Goal: Task Accomplishment & Management: Use online tool/utility

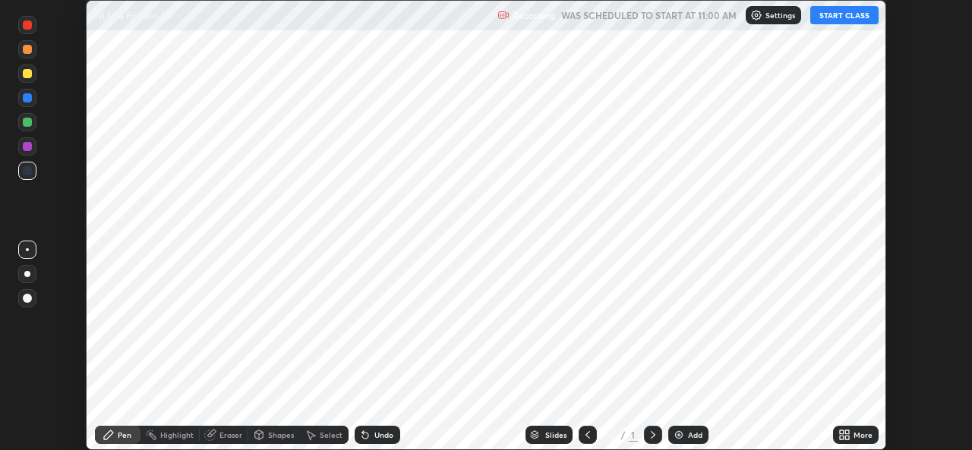
scroll to position [450, 971]
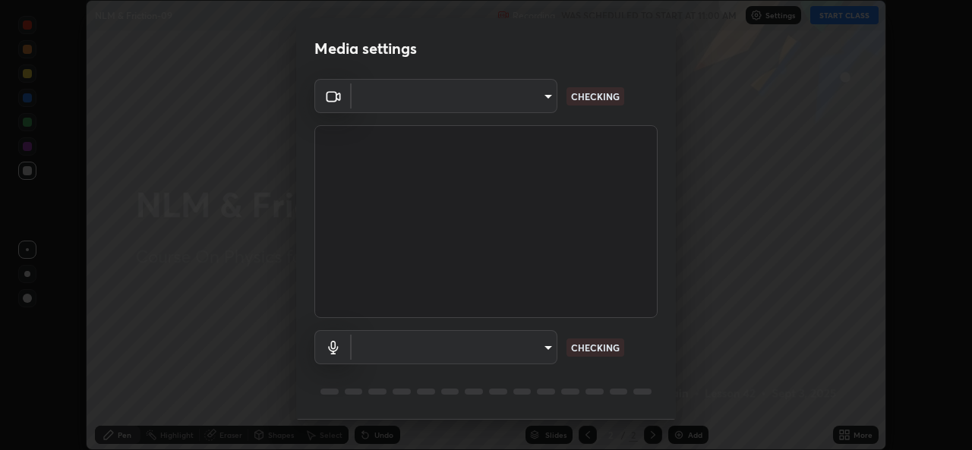
click at [540, 345] on body "Erase all NLM & Friction-09 Recording WAS SCHEDULED TO START AT 11:00 AM Settin…" at bounding box center [486, 225] width 972 height 450
type input "1bae5219f2427241882c49d72a3831d91ccadfd921fc1ac5908e7a23ac13a840"
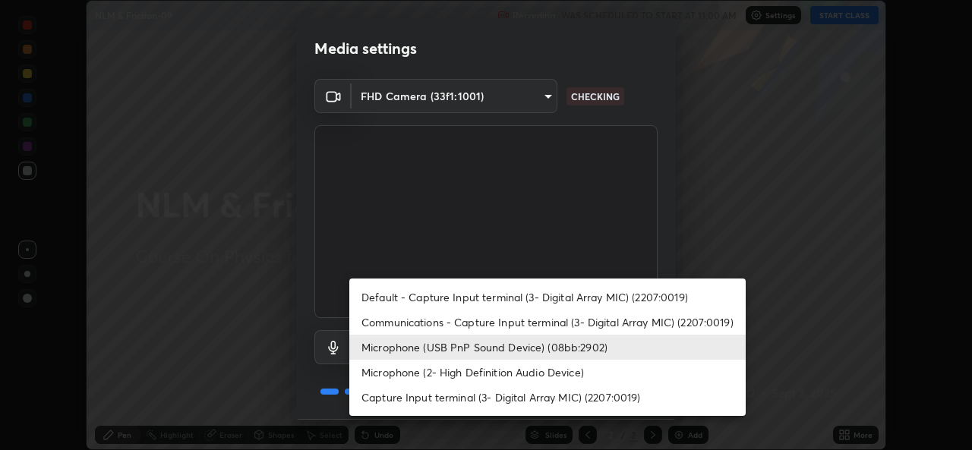
click at [476, 376] on li "Microphone (2- High Definition Audio Device)" at bounding box center [547, 372] width 396 height 25
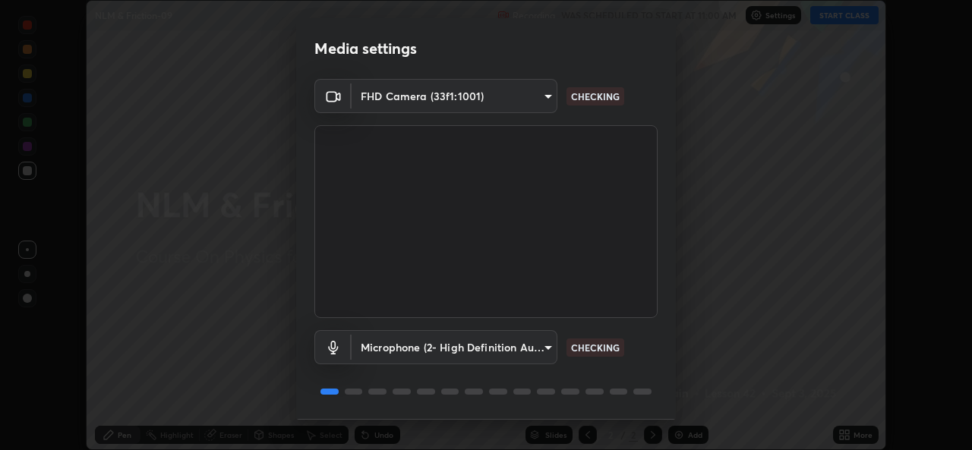
click at [545, 351] on body "Erase all NLM & Friction-09 Recording WAS SCHEDULED TO START AT 11:00 AM Settin…" at bounding box center [486, 225] width 972 height 450
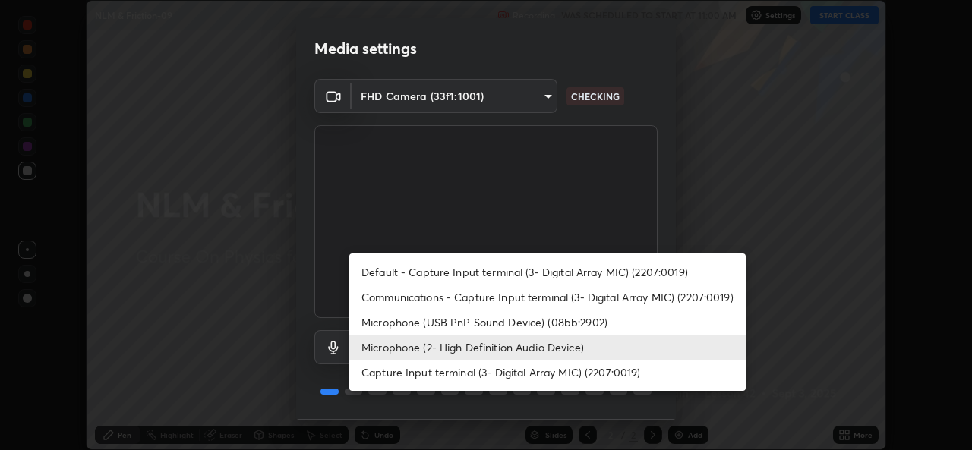
click at [518, 321] on li "Microphone (USB PnP Sound Device) (08bb:2902)" at bounding box center [547, 322] width 396 height 25
type input "d410c87dc0193b8b3cf58eff1f7b2380d82657523fa13e3063fc85e2b40aee02"
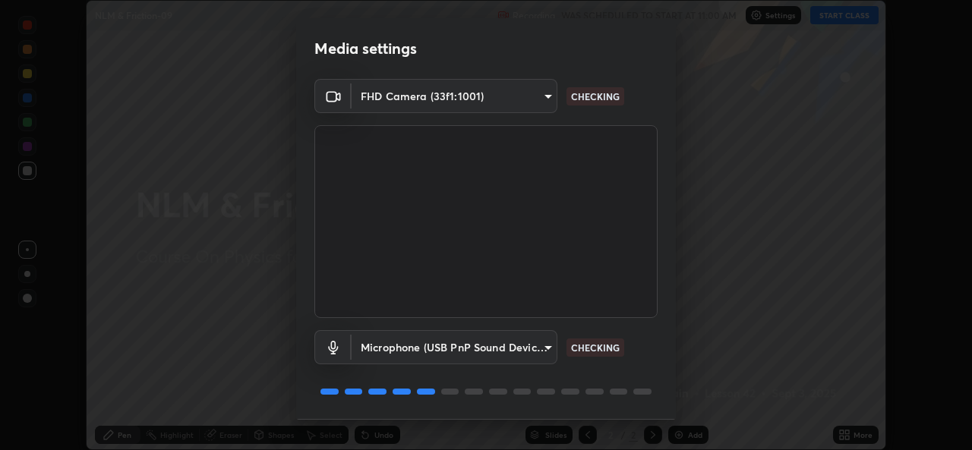
scroll to position [48, 0]
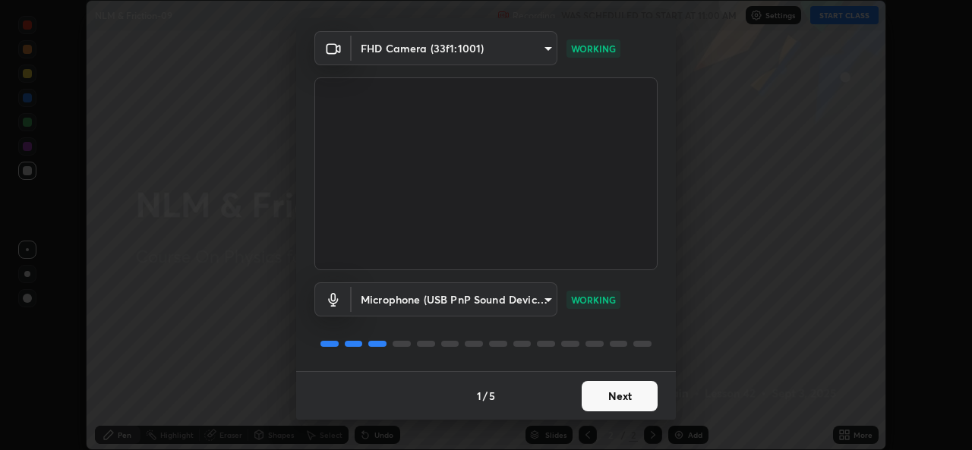
click at [608, 397] on button "Next" at bounding box center [619, 396] width 76 height 30
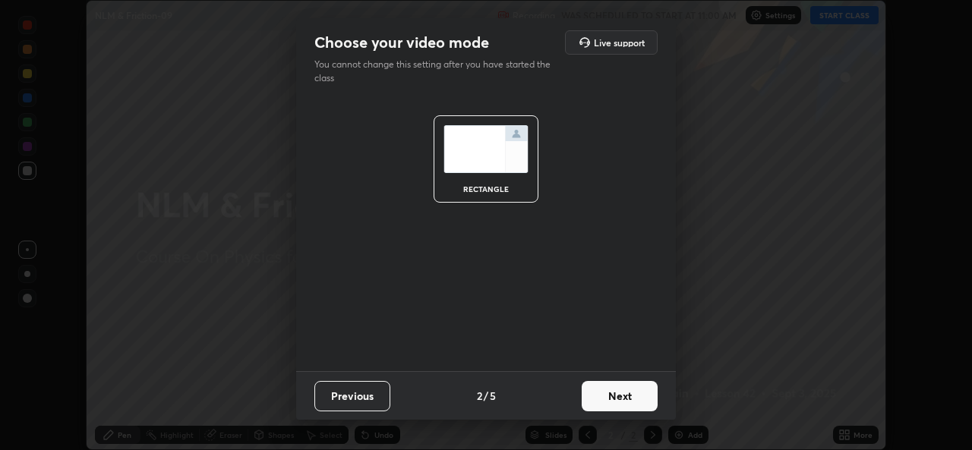
click at [619, 396] on button "Next" at bounding box center [619, 396] width 76 height 30
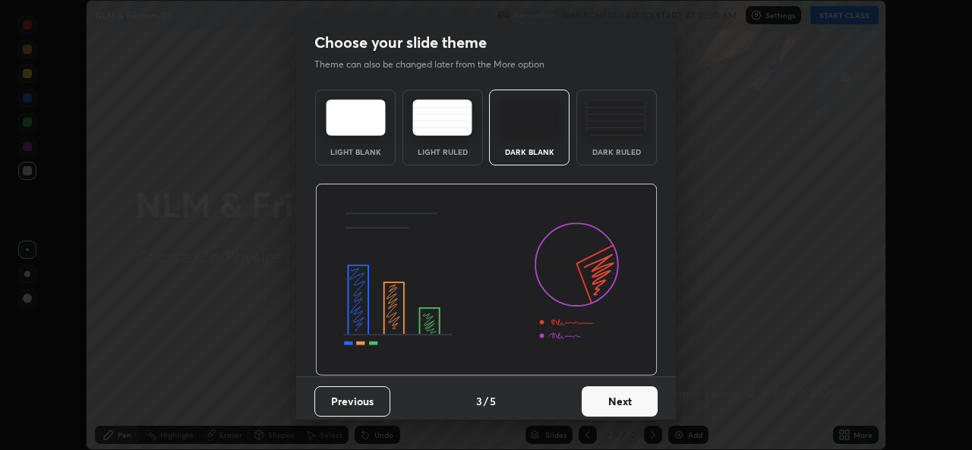
click at [633, 402] on button "Next" at bounding box center [619, 401] width 76 height 30
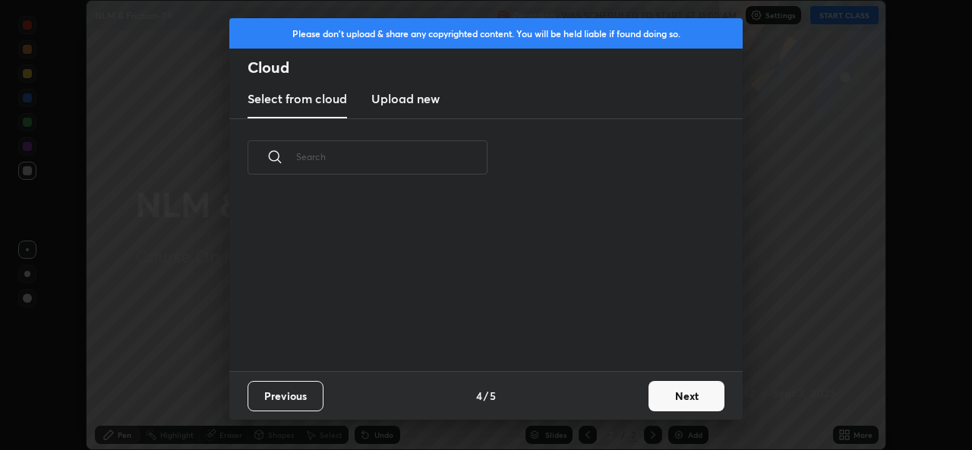
click at [663, 399] on button "Next" at bounding box center [686, 396] width 76 height 30
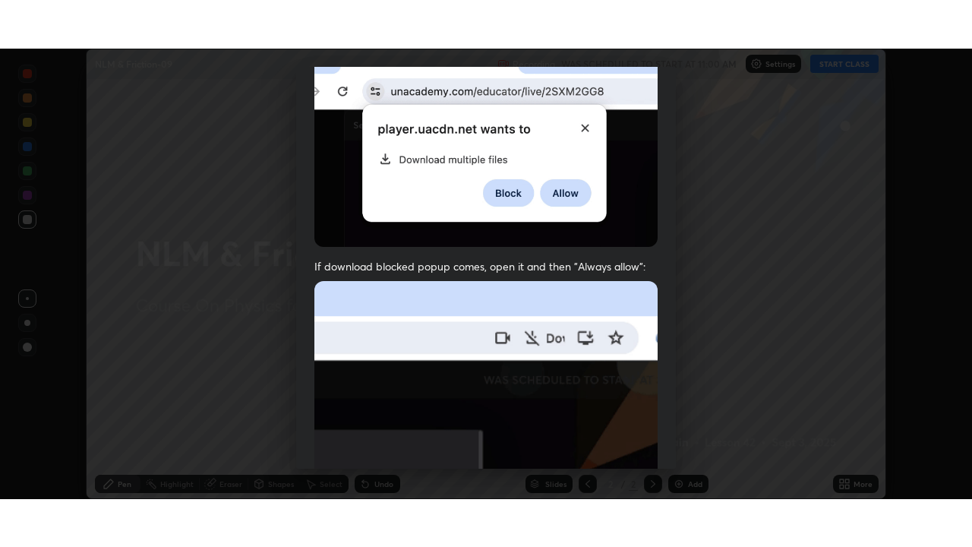
scroll to position [358, 0]
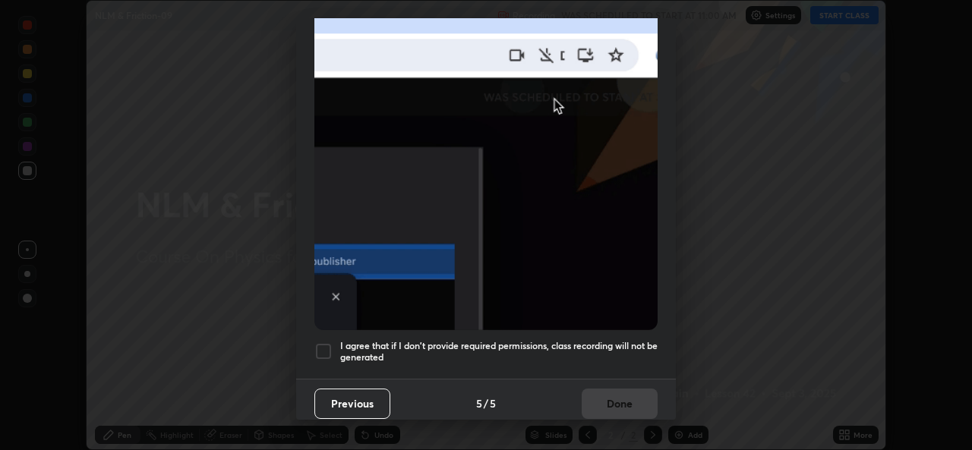
click at [514, 341] on h5 "I agree that if I don't provide required permissions, class recording will not …" at bounding box center [498, 352] width 317 height 24
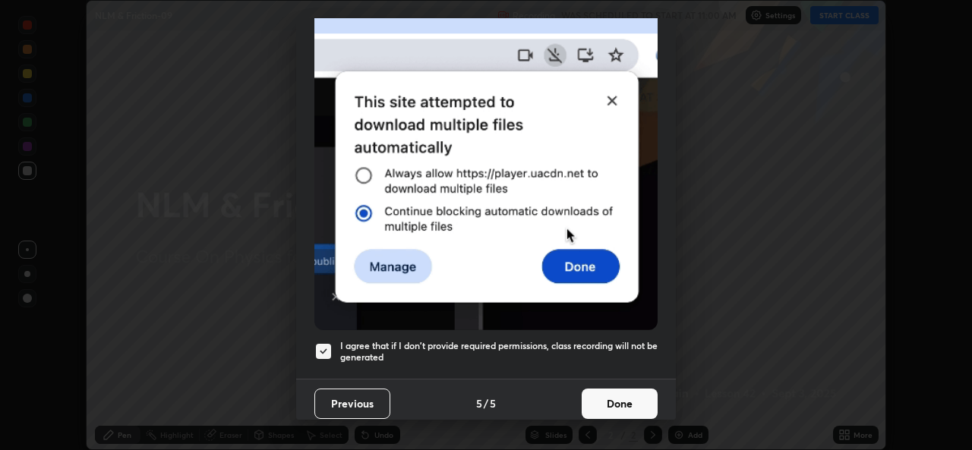
click at [591, 399] on button "Done" at bounding box center [619, 404] width 76 height 30
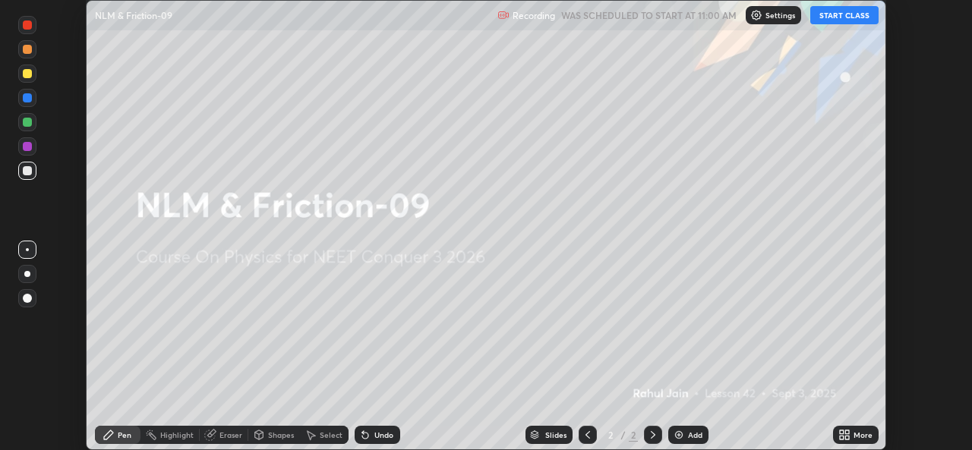
click at [841, 433] on icon at bounding box center [842, 432] width 4 height 4
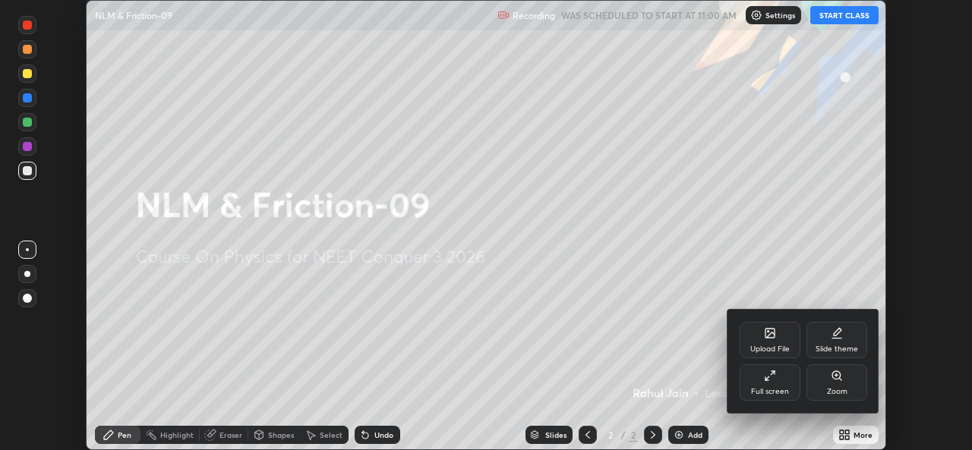
click at [764, 383] on div "Full screen" at bounding box center [769, 382] width 61 height 36
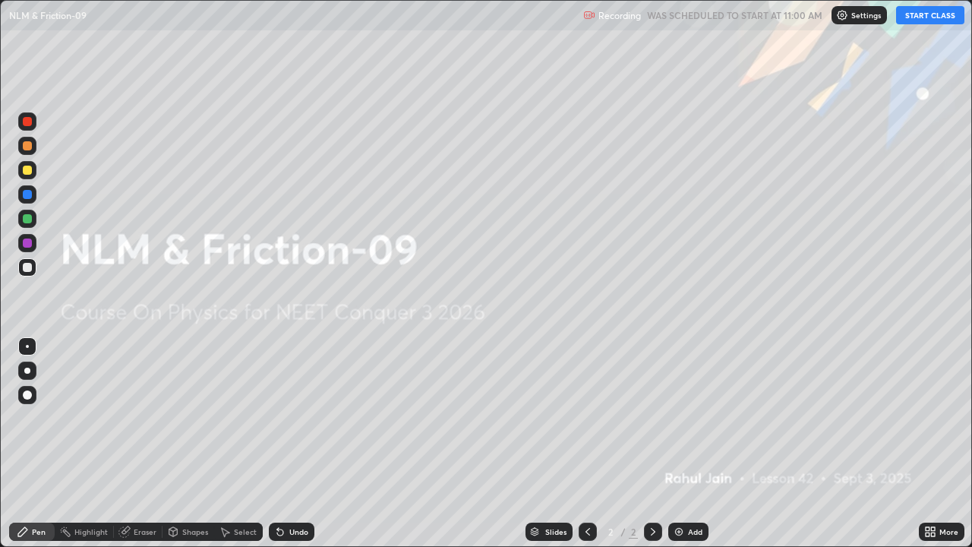
scroll to position [547, 972]
click at [934, 22] on button "START CLASS" at bounding box center [930, 15] width 68 height 18
click at [688, 449] on div "Add" at bounding box center [688, 531] width 40 height 18
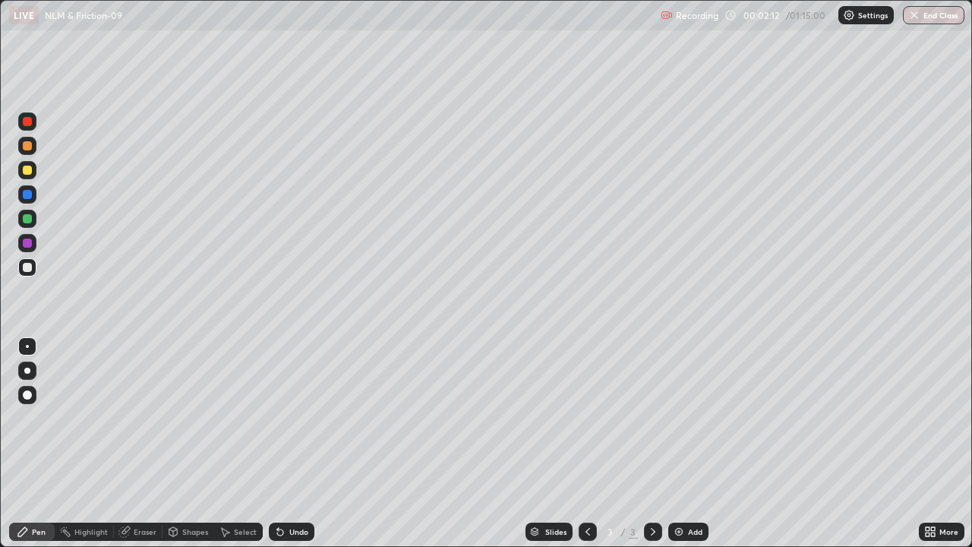
click at [27, 376] on div at bounding box center [27, 370] width 18 height 18
click at [26, 140] on div at bounding box center [27, 146] width 18 height 18
click at [26, 121] on div at bounding box center [27, 121] width 9 height 9
click at [23, 173] on div at bounding box center [27, 170] width 18 height 18
click at [23, 222] on div at bounding box center [27, 219] width 18 height 18
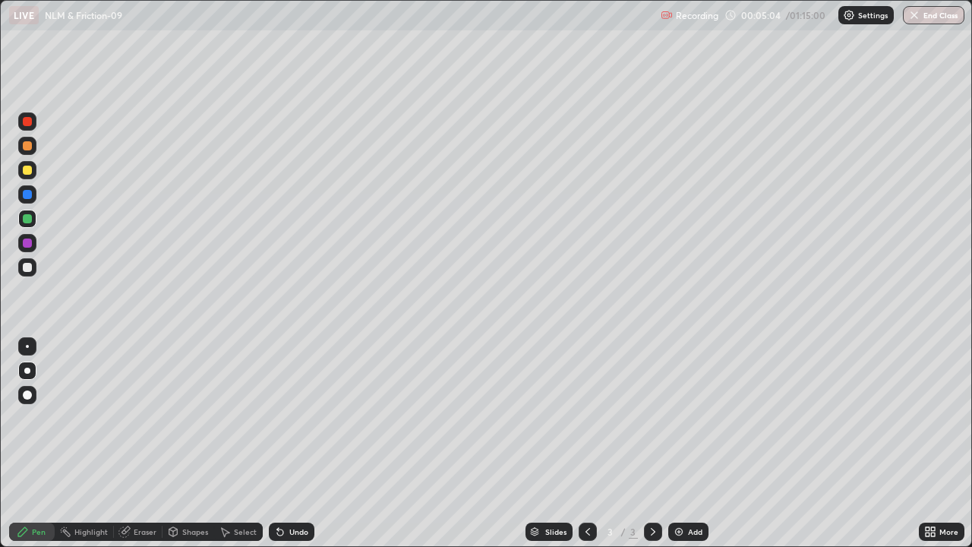
click at [26, 248] on div at bounding box center [27, 243] width 18 height 18
click at [20, 122] on div at bounding box center [27, 121] width 18 height 18
click at [27, 244] on div at bounding box center [27, 242] width 9 height 9
click at [688, 449] on div "Add" at bounding box center [695, 532] width 14 height 8
click at [30, 225] on div at bounding box center [27, 219] width 18 height 18
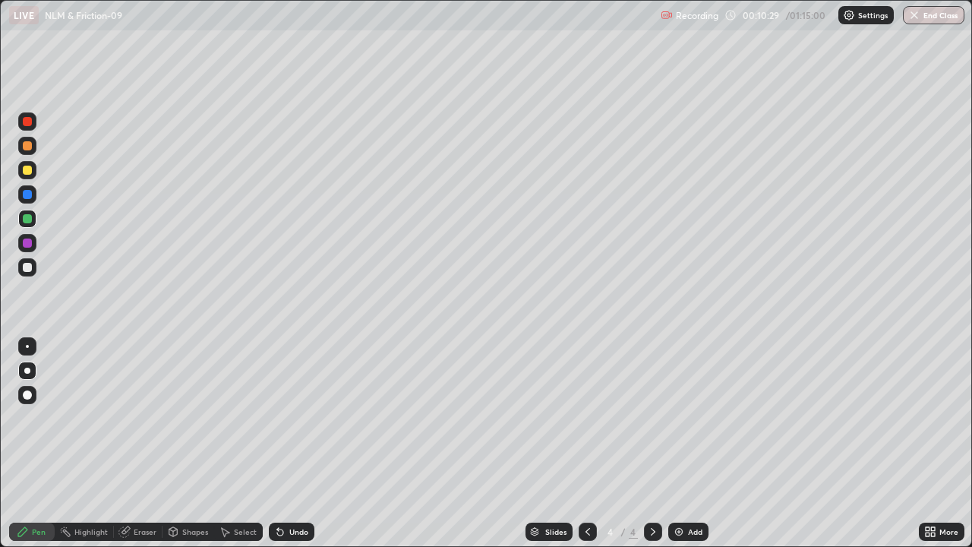
click at [33, 172] on div at bounding box center [27, 170] width 18 height 18
click at [26, 118] on div at bounding box center [27, 121] width 9 height 9
click at [25, 242] on div at bounding box center [27, 242] width 9 height 9
click at [682, 449] on img at bounding box center [679, 531] width 12 height 12
click at [293, 449] on div "Undo" at bounding box center [292, 531] width 46 height 18
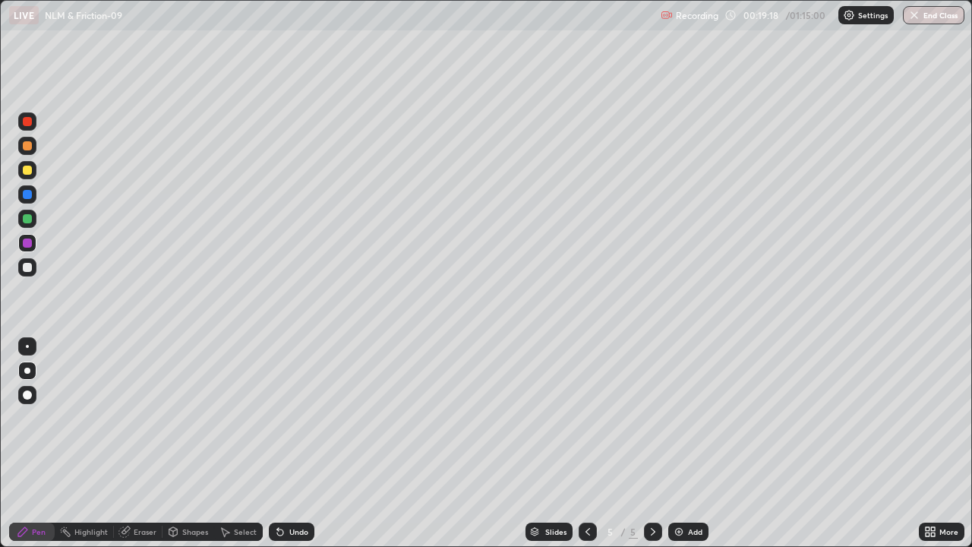
click at [24, 268] on div at bounding box center [27, 267] width 9 height 9
click at [294, 449] on div "Undo" at bounding box center [298, 532] width 19 height 8
click at [93, 449] on div "Highlight" at bounding box center [84, 531] width 59 height 18
click at [33, 449] on div "Pen" at bounding box center [32, 531] width 46 height 18
click at [30, 172] on div at bounding box center [27, 169] width 9 height 9
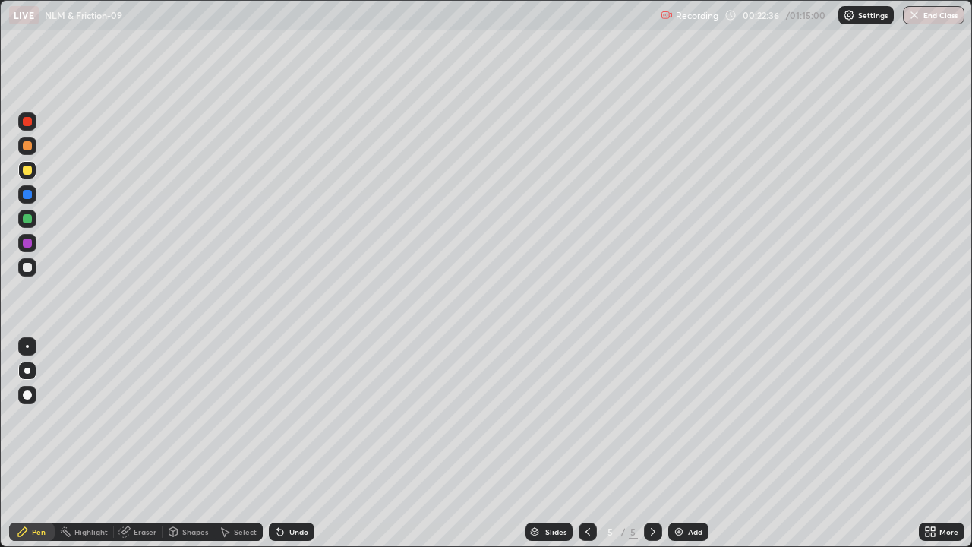
click at [25, 146] on div at bounding box center [27, 145] width 9 height 9
click at [74, 449] on div "Highlight" at bounding box center [84, 531] width 59 height 18
click at [30, 125] on div at bounding box center [27, 121] width 9 height 9
click at [31, 449] on div "Pen" at bounding box center [32, 531] width 46 height 18
click at [25, 243] on div at bounding box center [27, 242] width 9 height 9
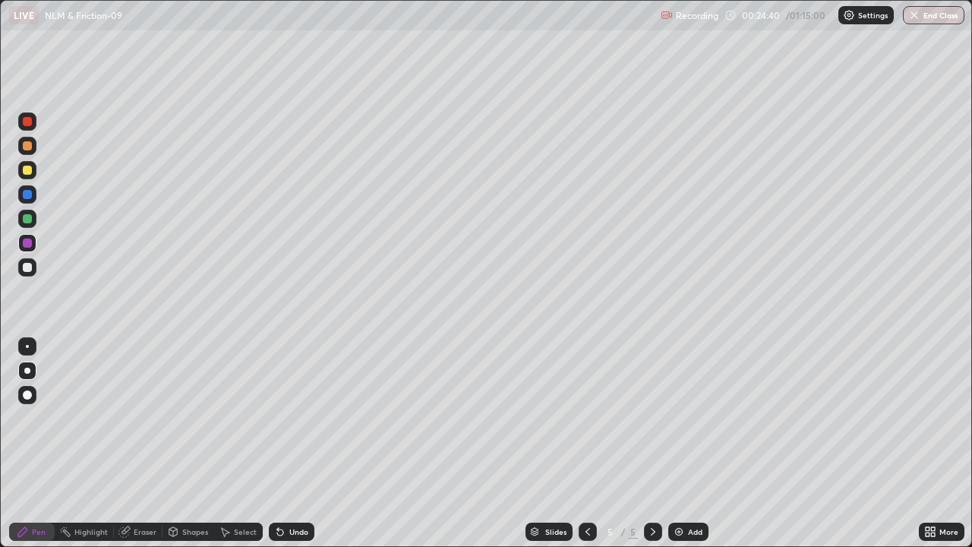
click at [24, 218] on div at bounding box center [27, 218] width 9 height 9
click at [97, 449] on div "Highlight" at bounding box center [90, 532] width 33 height 8
click at [37, 449] on div "Pen" at bounding box center [39, 532] width 14 height 8
click at [28, 148] on div at bounding box center [27, 145] width 9 height 9
click at [30, 174] on div at bounding box center [27, 170] width 18 height 18
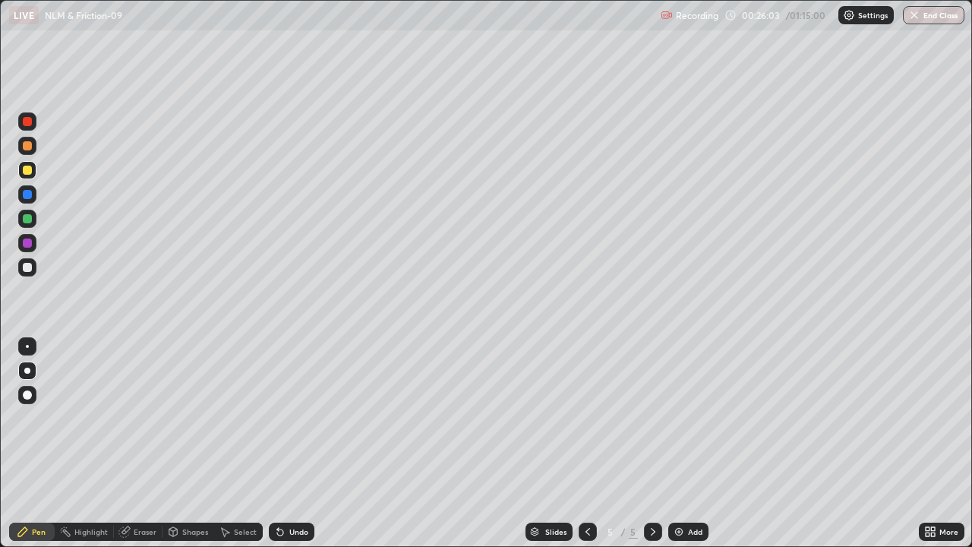
click at [27, 222] on div at bounding box center [27, 218] width 9 height 9
click at [28, 268] on div at bounding box center [27, 267] width 9 height 9
click at [28, 243] on div at bounding box center [27, 242] width 9 height 9
click at [30, 128] on div at bounding box center [27, 121] width 18 height 18
click at [680, 449] on img at bounding box center [679, 531] width 12 height 12
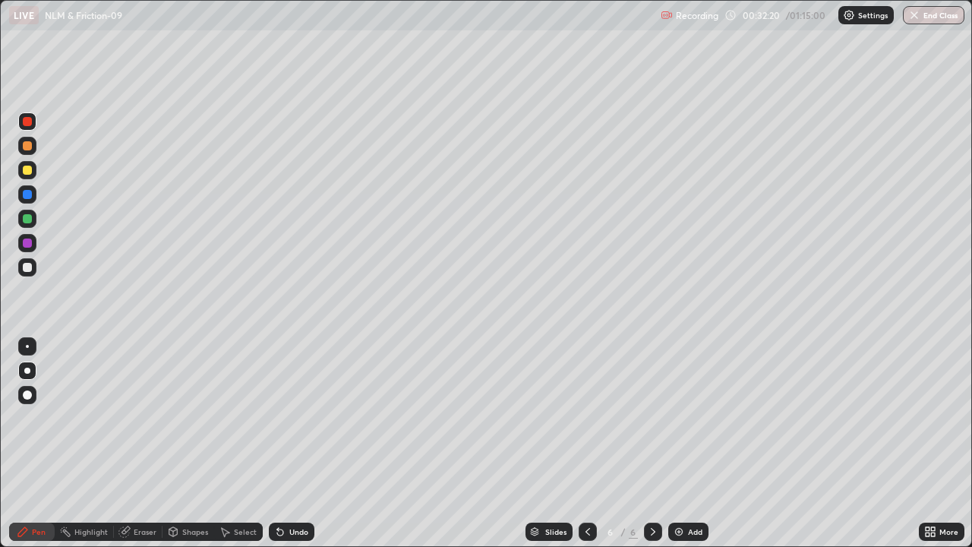
click at [30, 150] on div at bounding box center [27, 146] width 18 height 18
click at [586, 449] on icon at bounding box center [587, 531] width 12 height 12
click at [651, 449] on icon at bounding box center [653, 531] width 12 height 12
click at [285, 449] on div "Undo" at bounding box center [292, 531] width 46 height 18
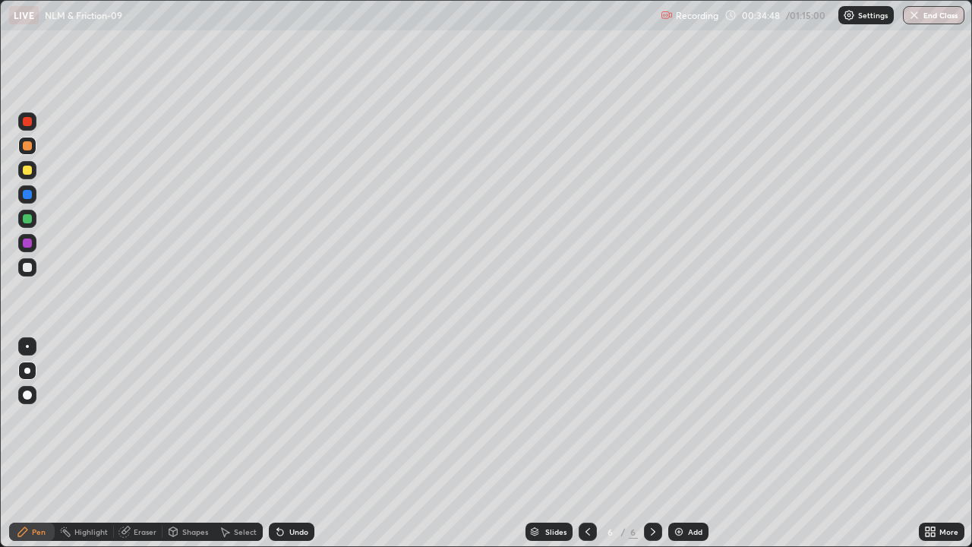
click at [285, 449] on div "Undo" at bounding box center [292, 531] width 46 height 18
click at [244, 449] on div "Select" at bounding box center [245, 532] width 23 height 8
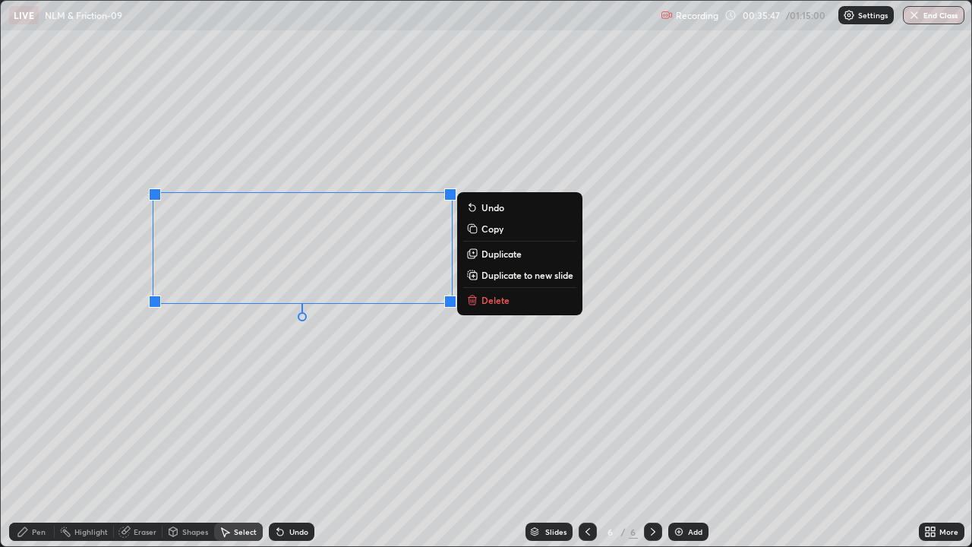
click at [499, 271] on p "Duplicate to new slide" at bounding box center [527, 275] width 92 height 12
click at [446, 300] on div at bounding box center [450, 301] width 12 height 12
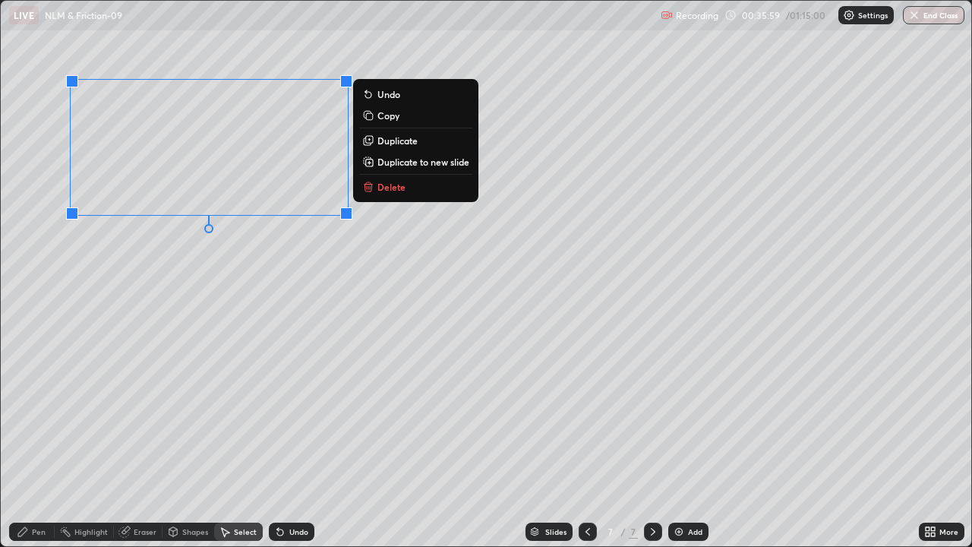
click at [22, 449] on icon at bounding box center [22, 531] width 9 height 9
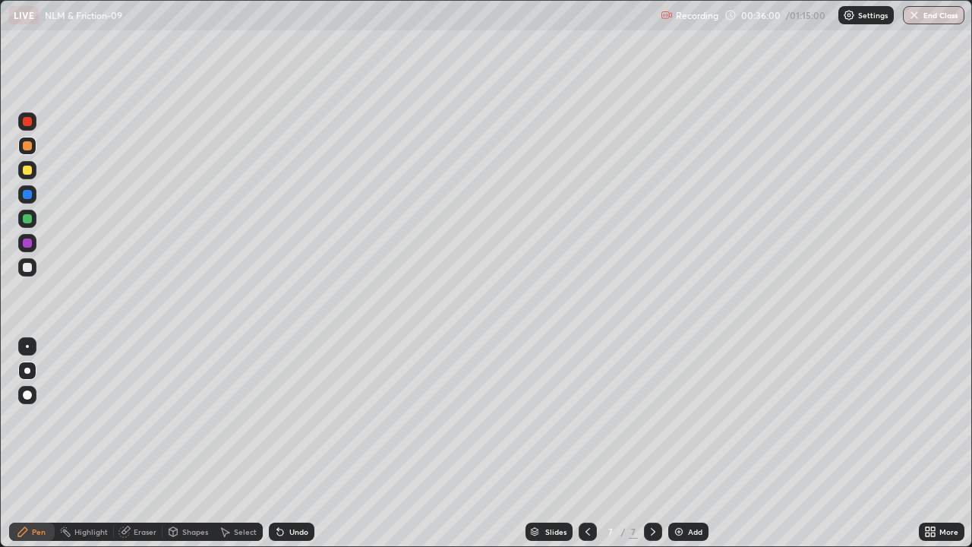
click at [29, 219] on div at bounding box center [27, 218] width 9 height 9
click at [28, 245] on div at bounding box center [27, 242] width 9 height 9
click at [29, 123] on div at bounding box center [27, 121] width 9 height 9
click at [584, 449] on icon at bounding box center [587, 531] width 12 height 12
click at [604, 449] on div "6" at bounding box center [610, 531] width 15 height 9
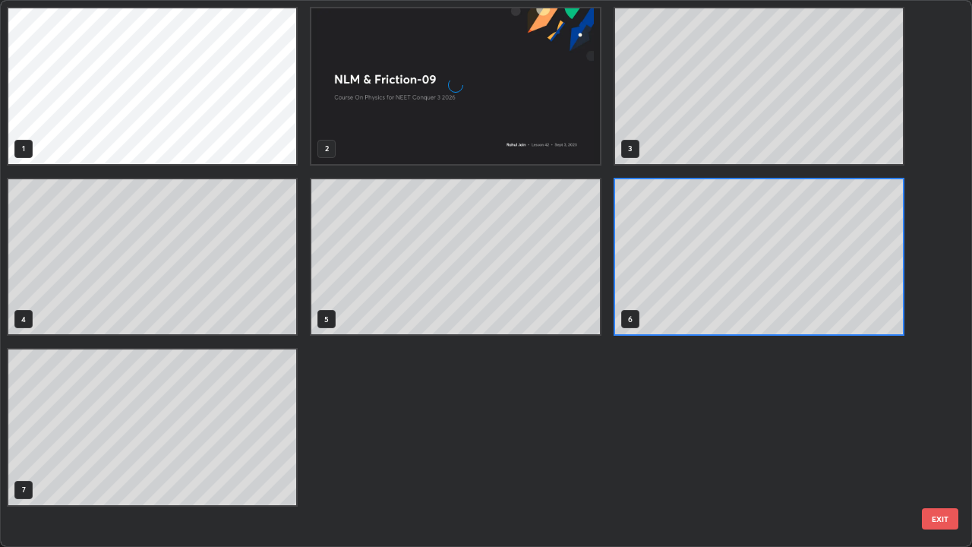
scroll to position [540, 962]
click at [587, 449] on div "1 2 3 4 5 6 7" at bounding box center [473, 273] width 944 height 545
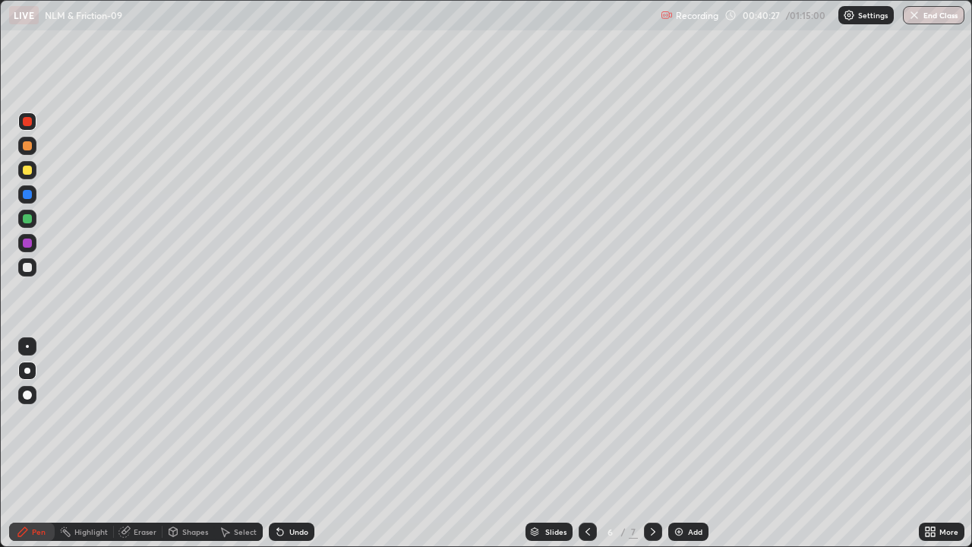
click at [654, 449] on div at bounding box center [653, 531] width 18 height 18
click at [29, 145] on div at bounding box center [27, 145] width 9 height 9
click at [681, 449] on img at bounding box center [679, 531] width 12 height 12
click at [26, 243] on div at bounding box center [27, 242] width 9 height 9
click at [27, 224] on div at bounding box center [27, 219] width 18 height 18
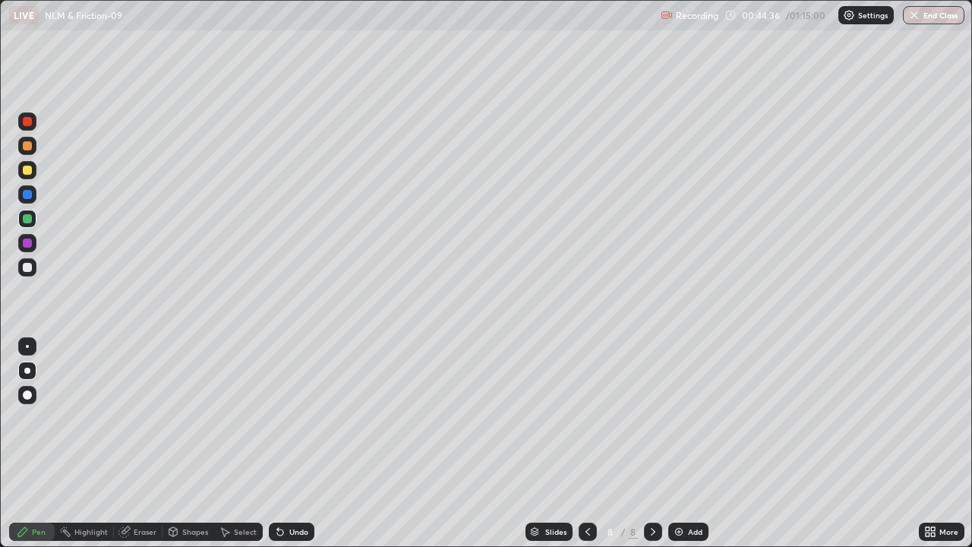
click at [27, 266] on div at bounding box center [27, 267] width 9 height 9
click at [682, 449] on img at bounding box center [679, 531] width 12 height 12
click at [27, 143] on div at bounding box center [27, 145] width 9 height 9
click at [27, 245] on div at bounding box center [27, 242] width 9 height 9
click at [31, 222] on div at bounding box center [27, 219] width 18 height 18
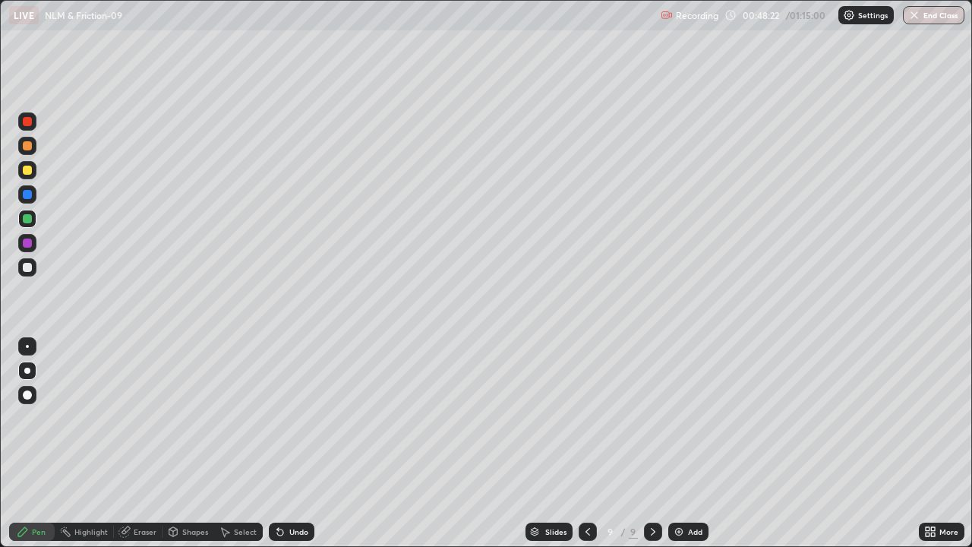
click at [30, 264] on div at bounding box center [27, 267] width 9 height 9
click at [27, 127] on div at bounding box center [27, 121] width 18 height 18
click at [28, 265] on div at bounding box center [27, 267] width 9 height 9
click at [688, 449] on div "Add" at bounding box center [695, 532] width 14 height 8
click at [24, 244] on div at bounding box center [27, 242] width 9 height 9
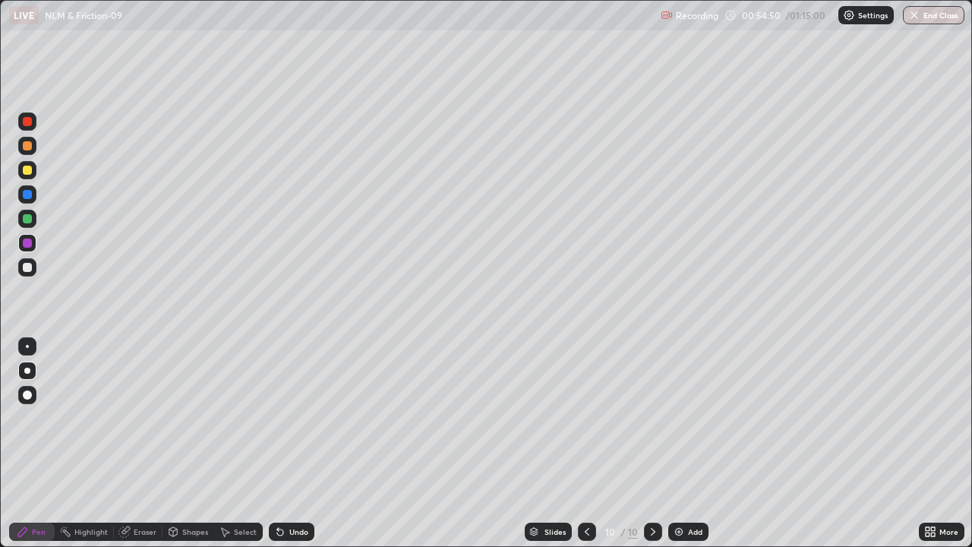
click at [235, 449] on div "Select" at bounding box center [238, 531] width 49 height 18
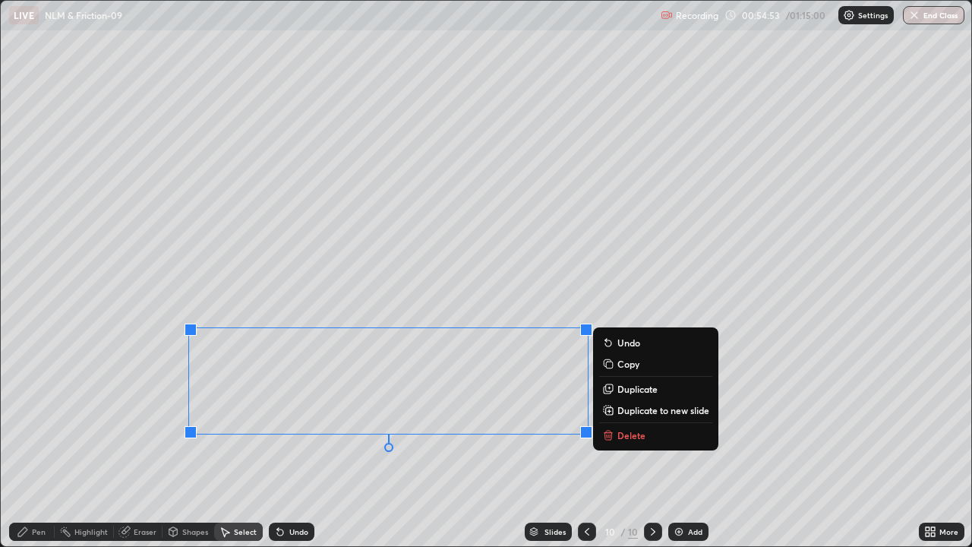
click at [625, 386] on p "Duplicate" at bounding box center [637, 389] width 40 height 12
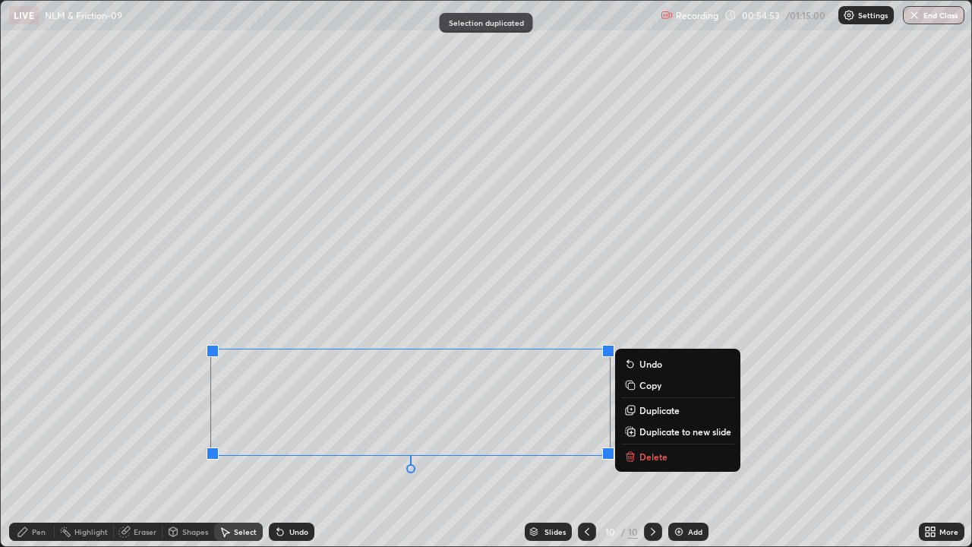
click at [587, 449] on icon at bounding box center [587, 531] width 12 height 12
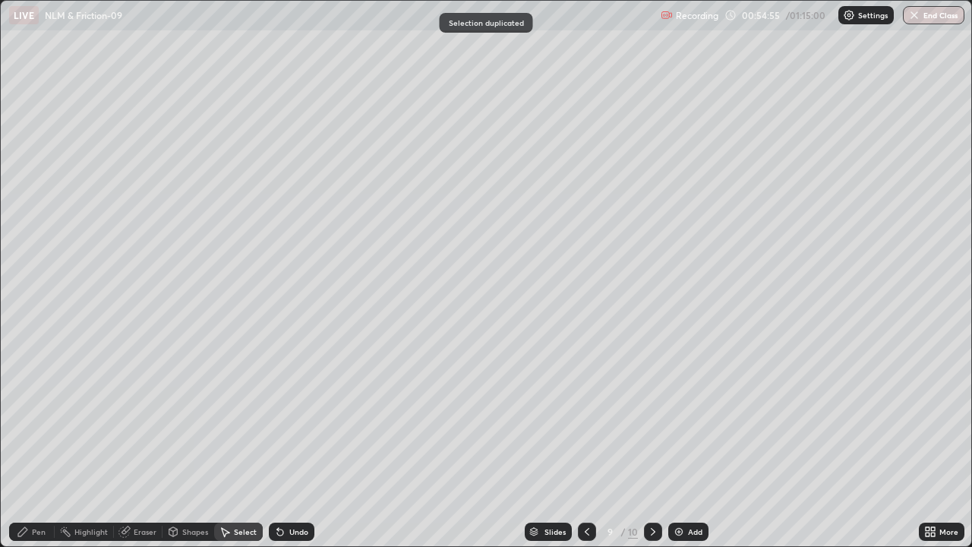
click at [651, 449] on icon at bounding box center [653, 531] width 12 height 12
click at [294, 449] on div "Undo" at bounding box center [298, 532] width 19 height 8
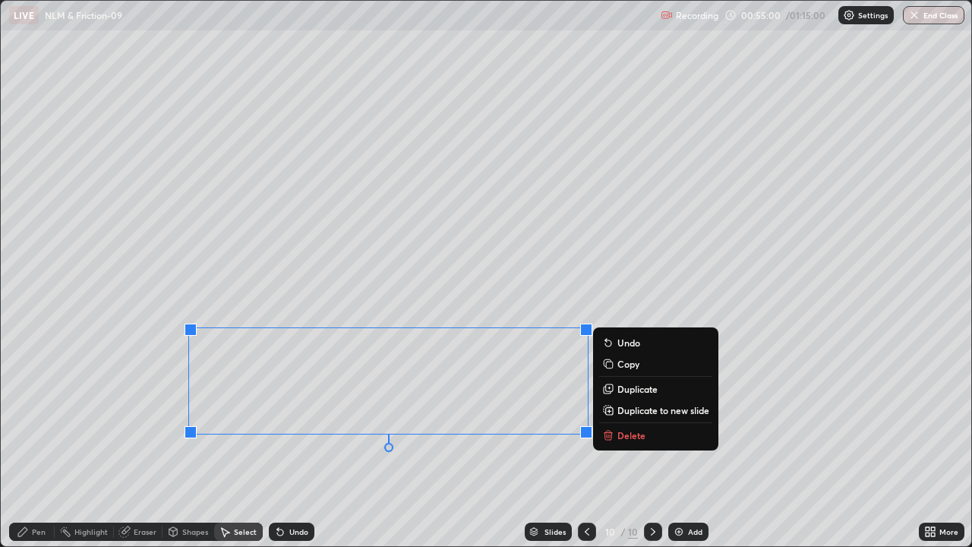
click at [638, 414] on p "Duplicate to new slide" at bounding box center [663, 410] width 92 height 12
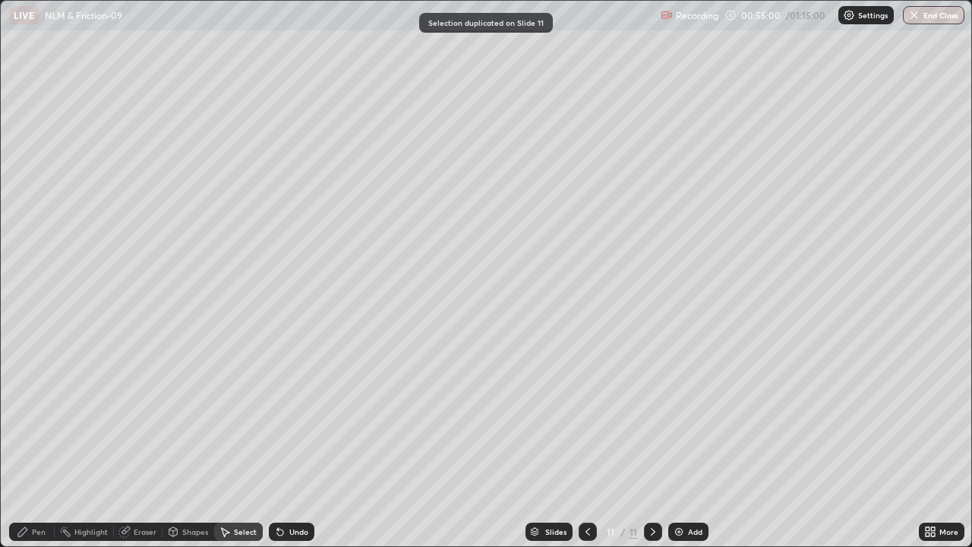
click at [586, 449] on icon at bounding box center [587, 531] width 12 height 12
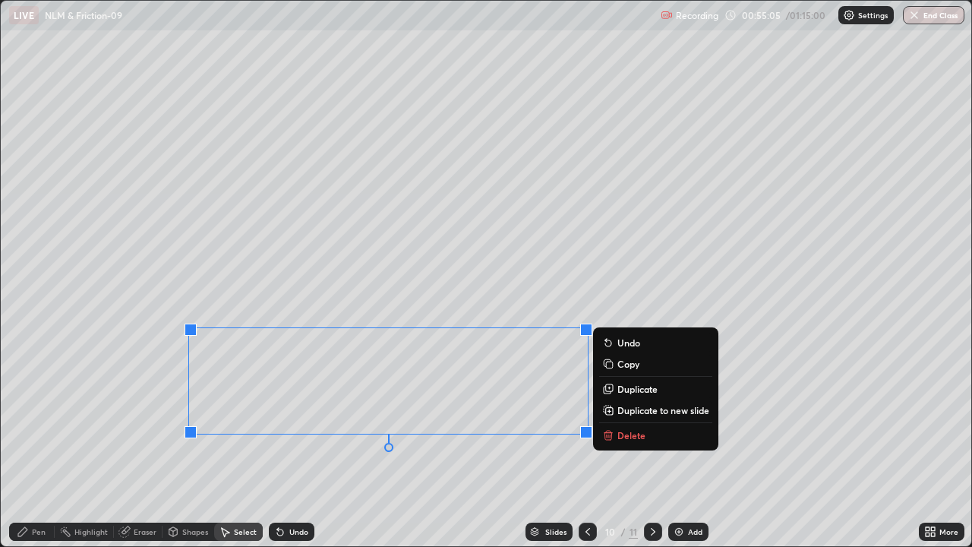
click at [619, 438] on p "Delete" at bounding box center [631, 435] width 28 height 12
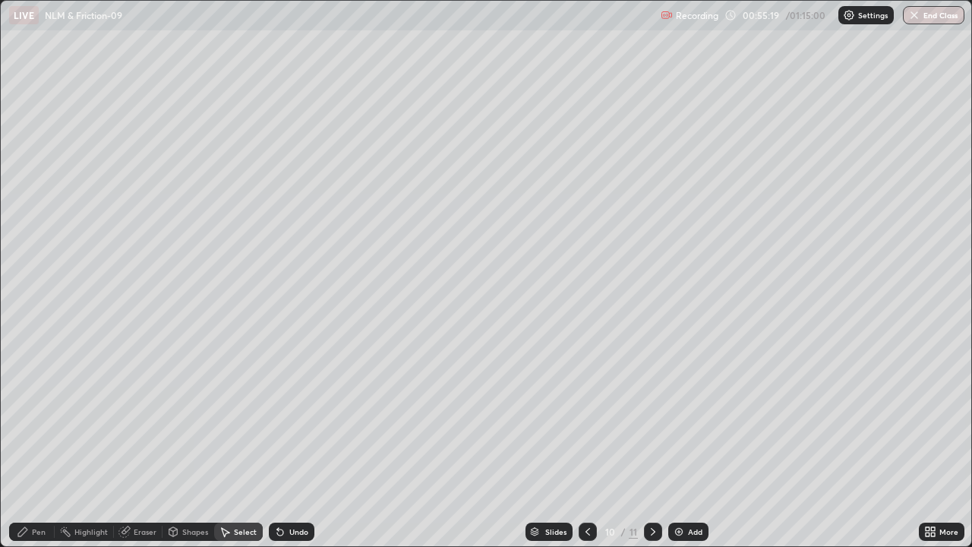
click at [33, 449] on div "Pen" at bounding box center [39, 532] width 14 height 8
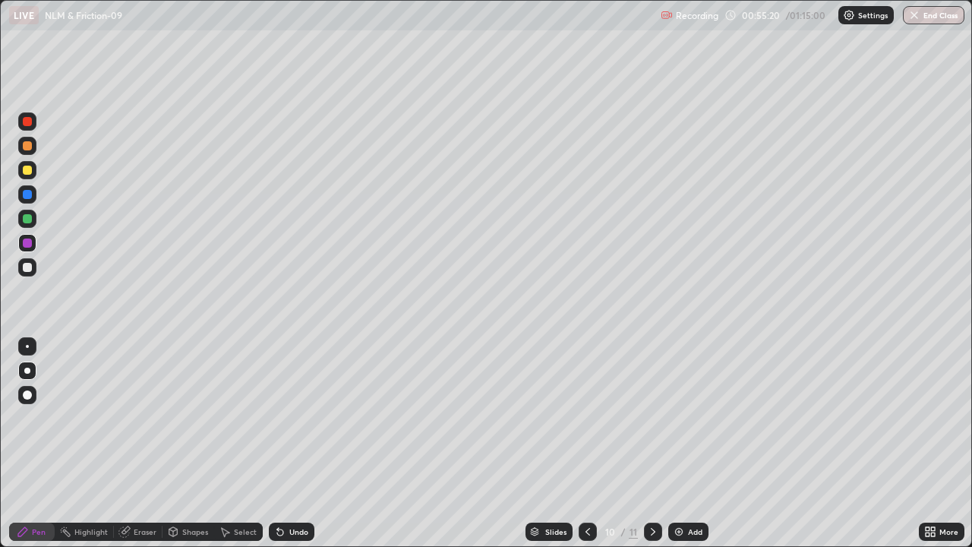
click at [25, 125] on div at bounding box center [27, 121] width 9 height 9
click at [586, 449] on icon at bounding box center [587, 531] width 12 height 12
click at [651, 449] on icon at bounding box center [653, 531] width 12 height 12
click at [30, 142] on div at bounding box center [27, 145] width 9 height 9
click at [651, 449] on icon at bounding box center [653, 531] width 12 height 12
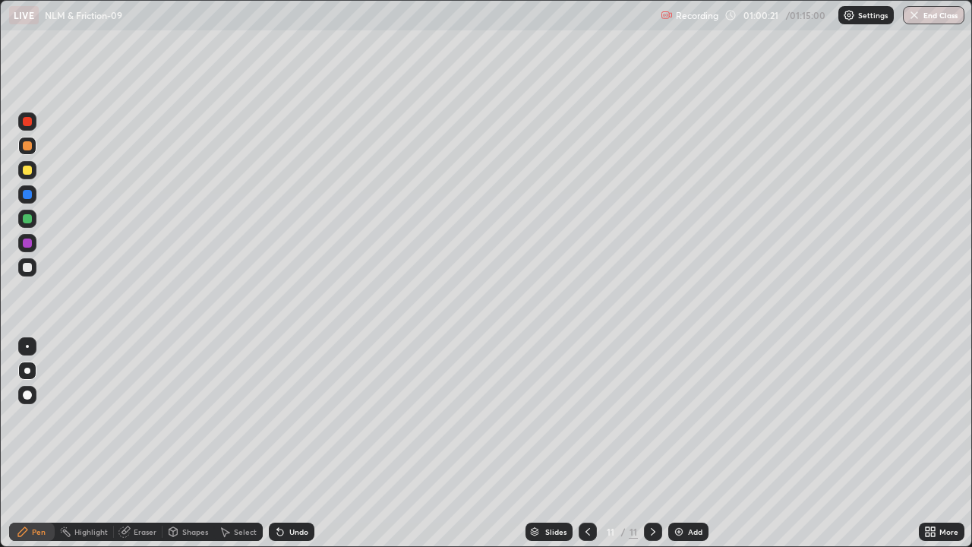
click at [27, 268] on div at bounding box center [27, 267] width 9 height 9
click at [685, 449] on div "Add" at bounding box center [688, 531] width 40 height 18
click at [293, 449] on div "Undo" at bounding box center [298, 532] width 19 height 8
click at [26, 243] on div at bounding box center [27, 242] width 9 height 9
click at [26, 121] on div at bounding box center [27, 121] width 9 height 9
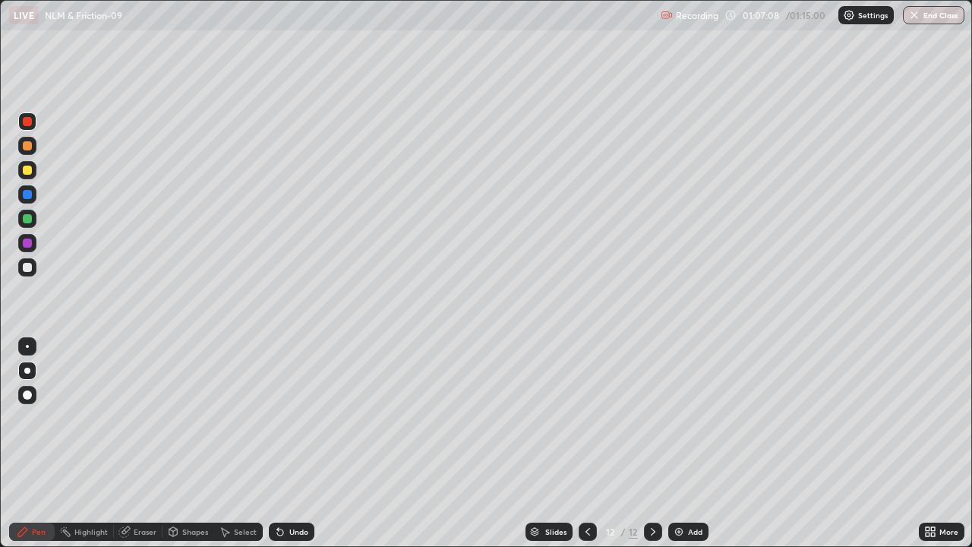
click at [30, 243] on div at bounding box center [27, 242] width 9 height 9
click at [26, 266] on div at bounding box center [27, 267] width 9 height 9
click at [29, 144] on div at bounding box center [27, 145] width 9 height 9
click at [29, 246] on div at bounding box center [27, 242] width 9 height 9
click at [732, 14] on icon at bounding box center [732, 15] width 12 height 12
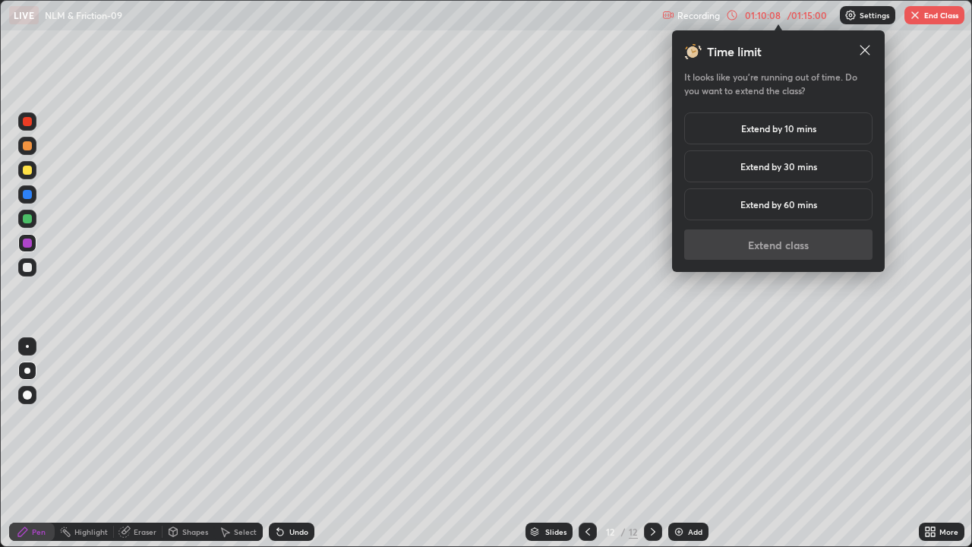
click at [801, 125] on h5 "Extend by 10 mins" at bounding box center [778, 128] width 75 height 14
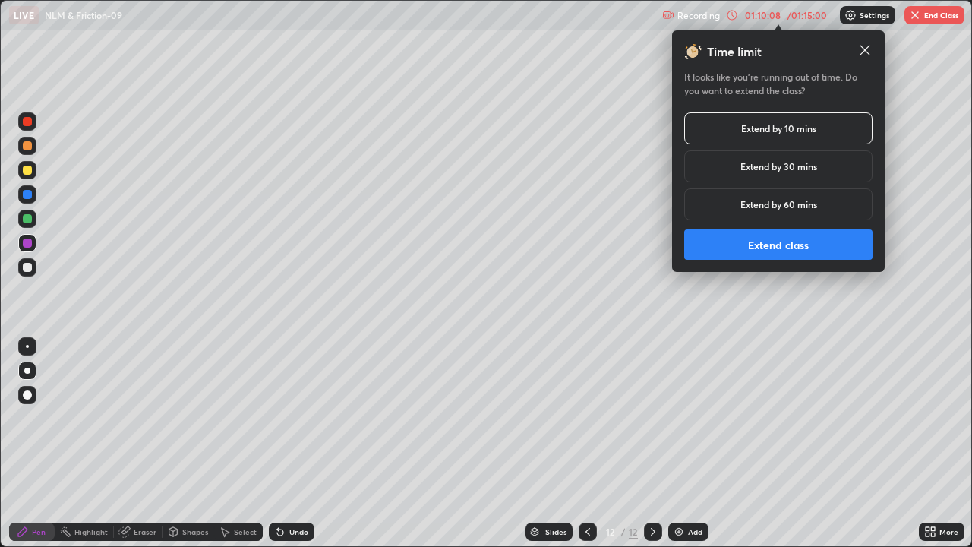
click at [785, 234] on button "Extend class" at bounding box center [778, 244] width 188 height 30
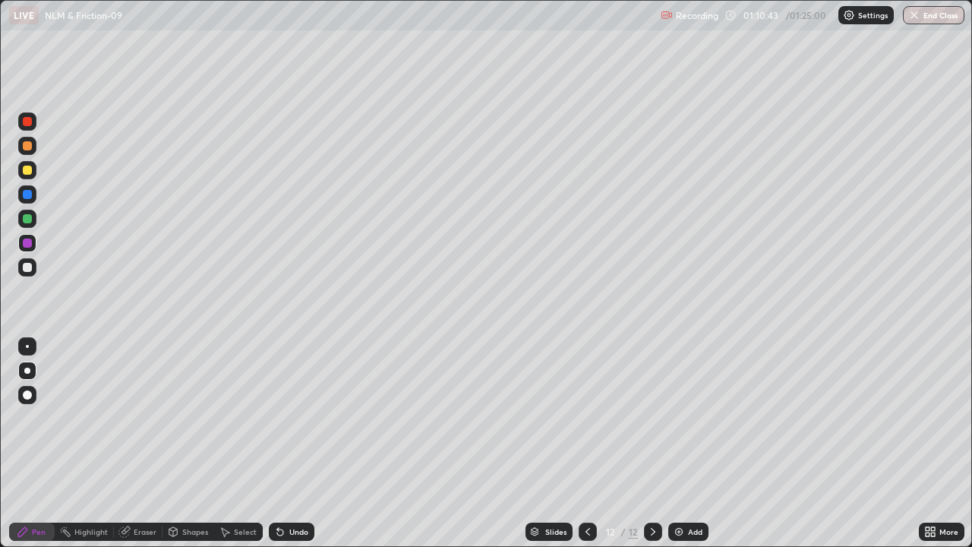
click at [25, 220] on div at bounding box center [27, 218] width 9 height 9
click at [679, 449] on div "Add" at bounding box center [688, 531] width 40 height 18
click at [27, 267] on div at bounding box center [27, 267] width 9 height 9
click at [25, 247] on div at bounding box center [27, 242] width 9 height 9
click at [134, 449] on div "Eraser" at bounding box center [145, 532] width 23 height 8
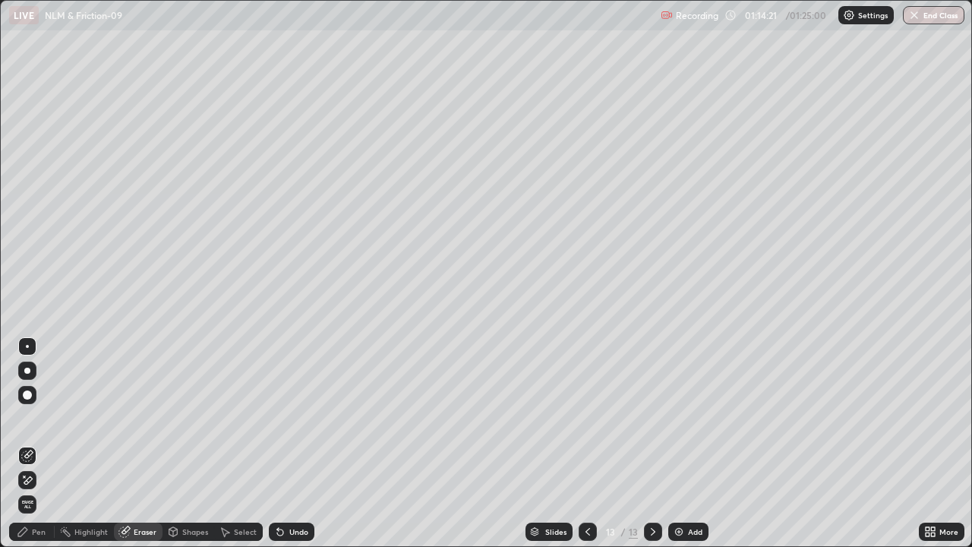
click at [40, 449] on div "Pen" at bounding box center [39, 532] width 14 height 8
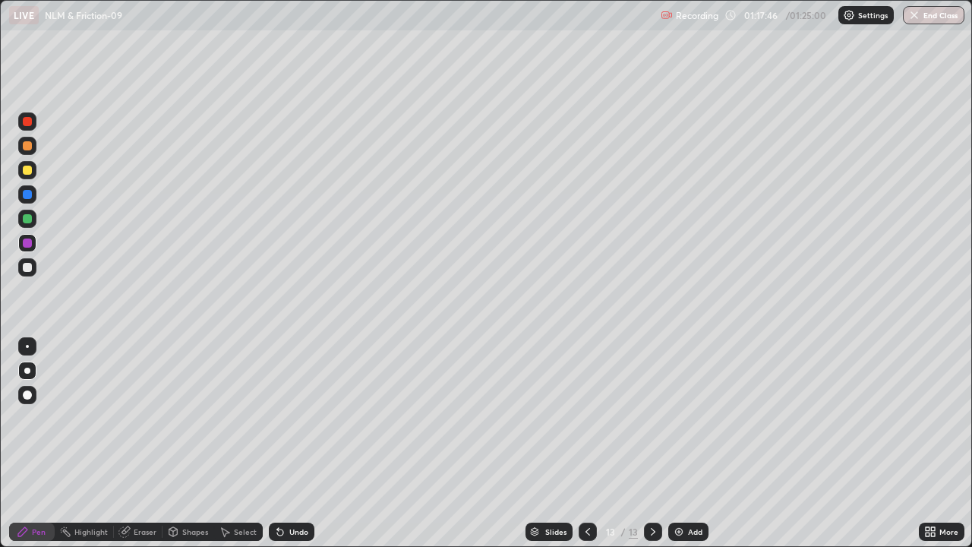
click at [678, 449] on img at bounding box center [679, 531] width 12 height 12
click at [27, 268] on div at bounding box center [27, 267] width 9 height 9
click at [26, 121] on div at bounding box center [27, 121] width 9 height 9
click at [29, 177] on div at bounding box center [27, 170] width 18 height 18
click at [31, 245] on div at bounding box center [27, 242] width 9 height 9
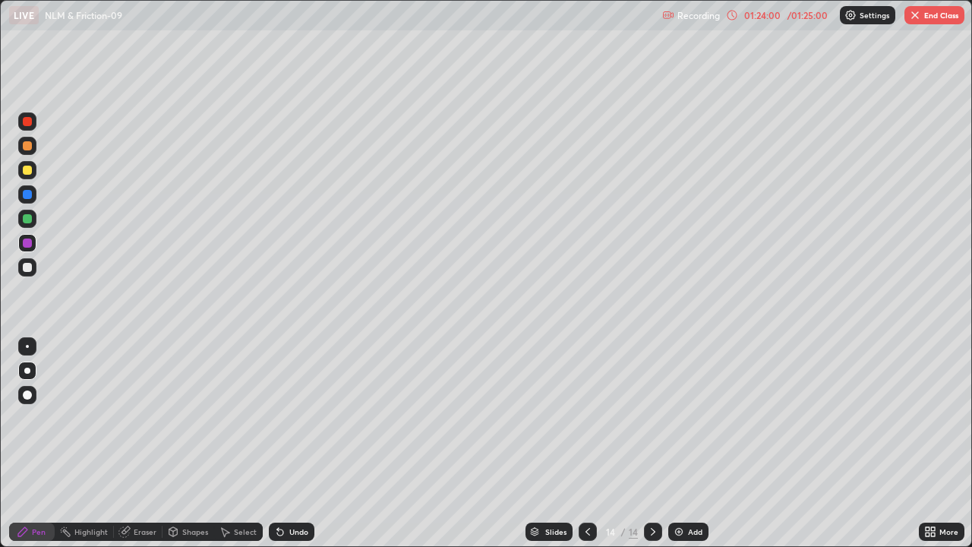
click at [289, 449] on div "Undo" at bounding box center [298, 532] width 19 height 8
click at [935, 14] on button "End Class" at bounding box center [934, 15] width 60 height 18
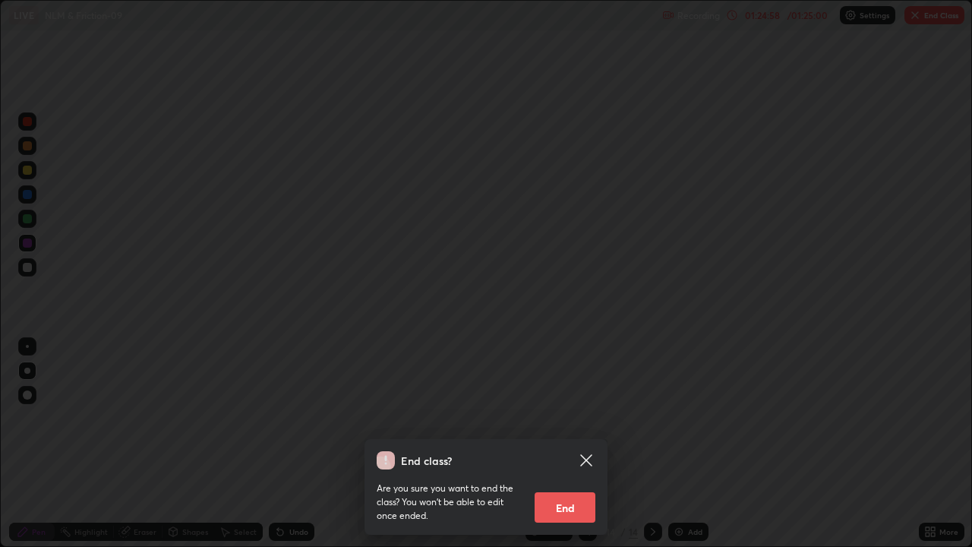
click at [564, 449] on button "End" at bounding box center [564, 507] width 61 height 30
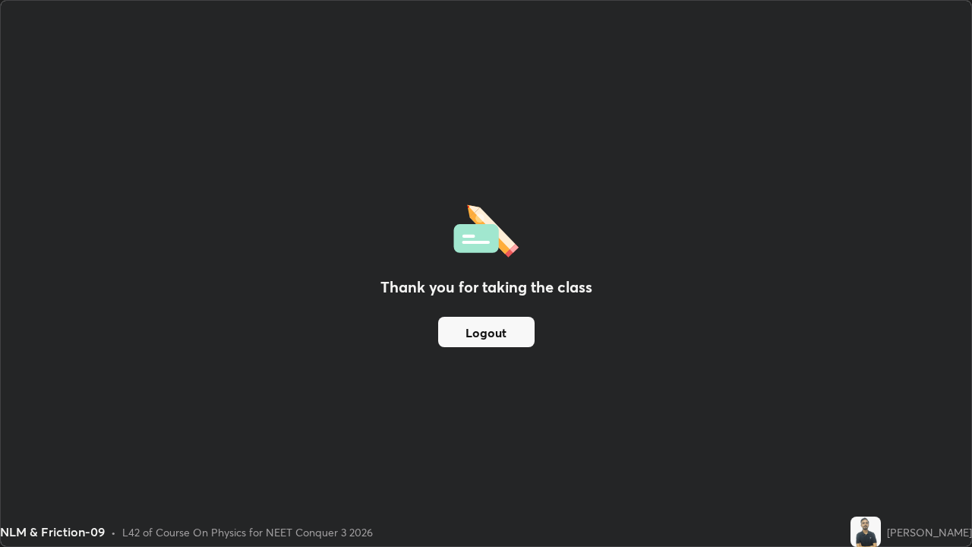
click at [481, 327] on button "Logout" at bounding box center [486, 332] width 96 height 30
